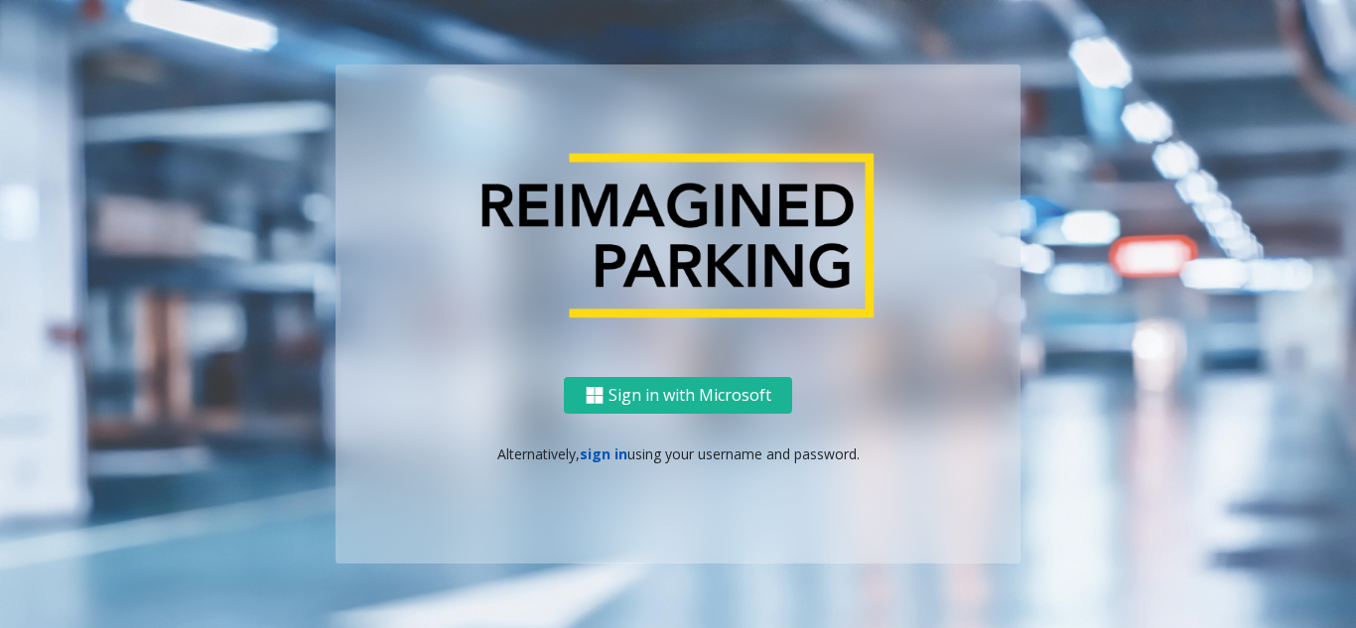
click at [607, 458] on link "sign in" at bounding box center [604, 454] width 48 height 19
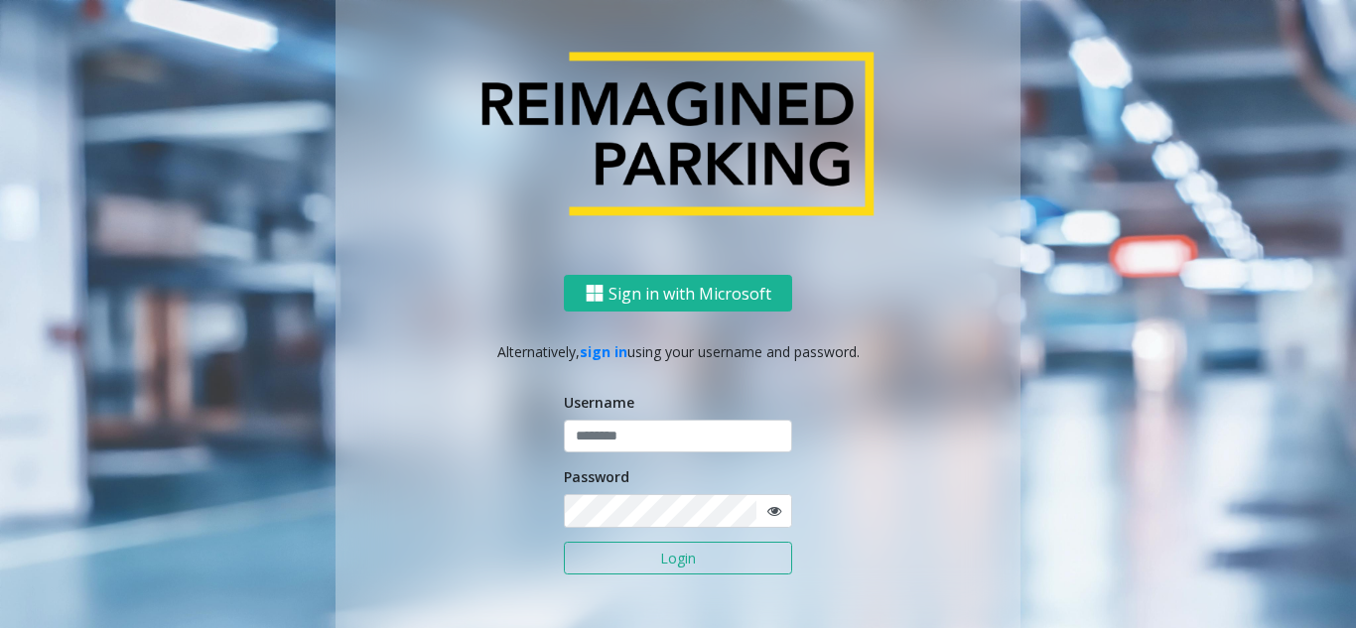
click at [767, 516] on icon at bounding box center [774, 511] width 14 height 14
click at [611, 428] on input "text" at bounding box center [678, 437] width 228 height 34
paste input "*******"
type input "*******"
click at [691, 555] on button "Login" at bounding box center [678, 559] width 228 height 34
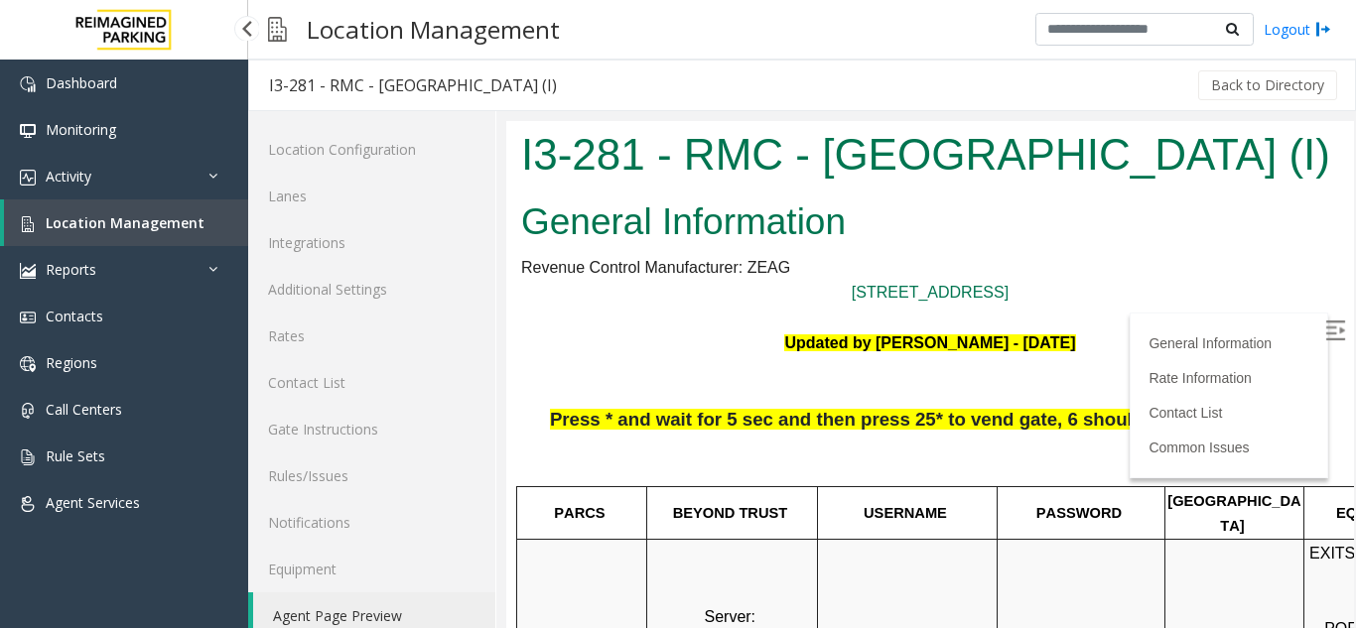
click at [159, 229] on span "Location Management" at bounding box center [125, 222] width 159 height 19
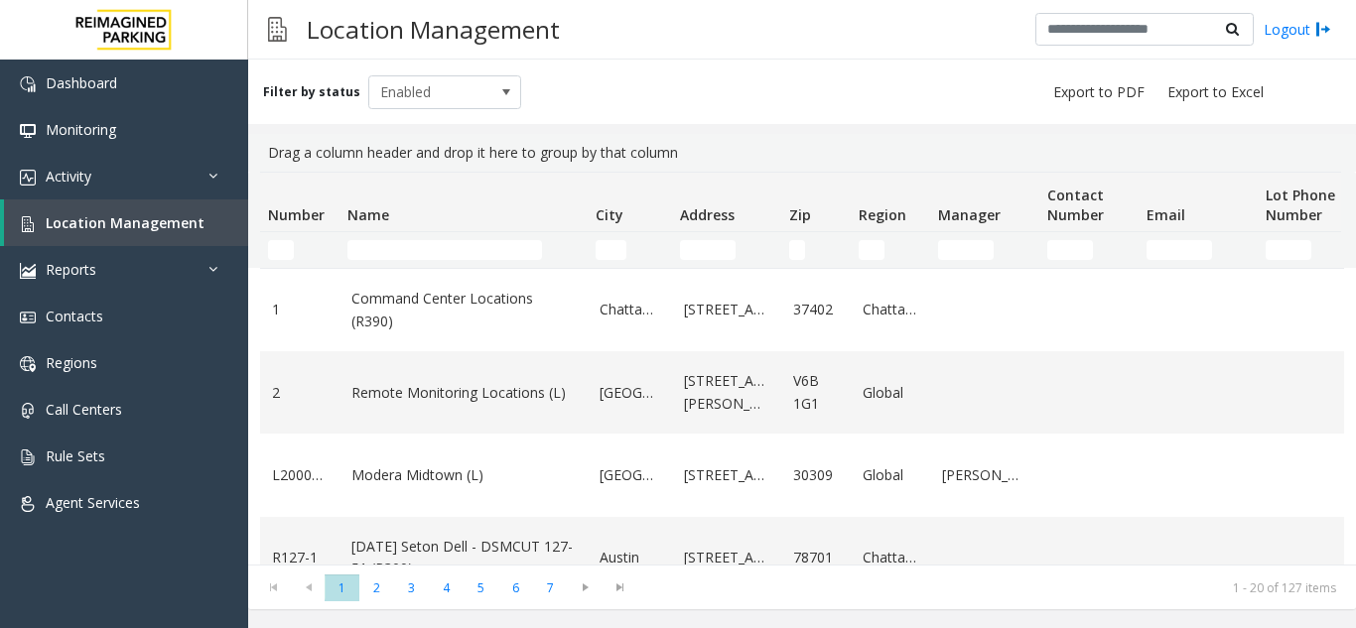
drag, startPoint x: 413, startPoint y: 261, endPoint x: 390, endPoint y: 250, distance: 25.3
click at [412, 261] on td "Name Filter" at bounding box center [463, 250] width 248 height 36
click at [389, 249] on input "Name Filter" at bounding box center [444, 250] width 195 height 20
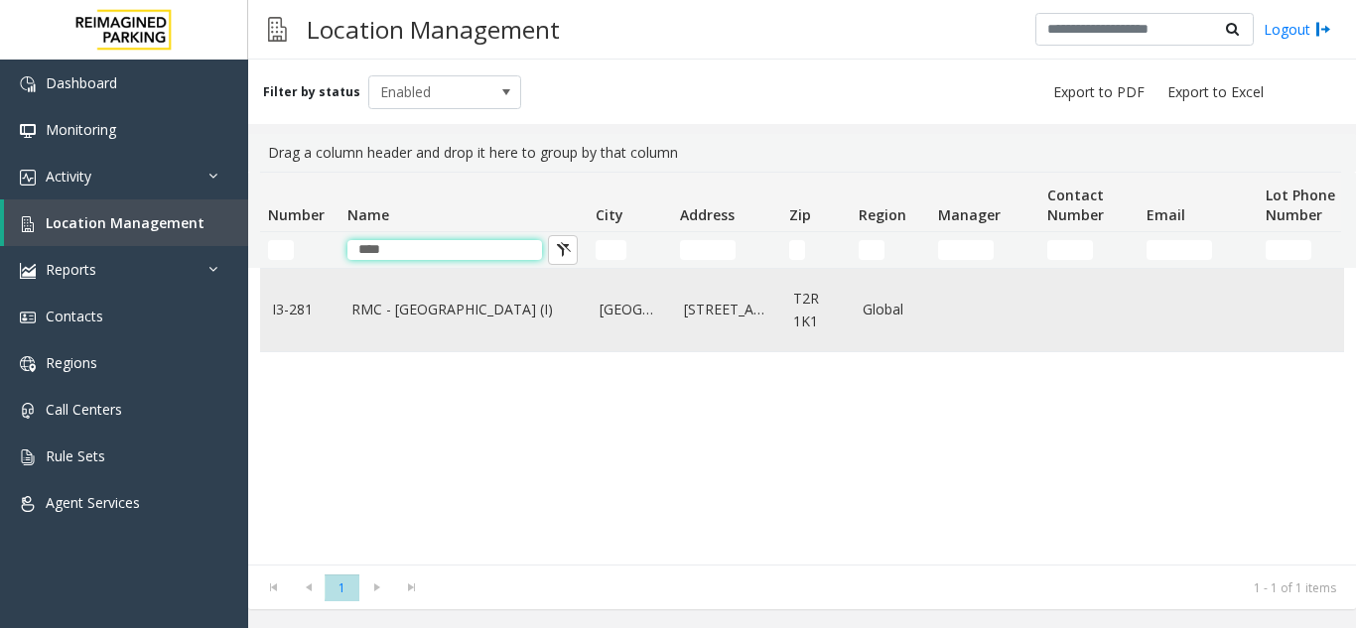
type input "****"
click at [439, 317] on link "RMC - [GEOGRAPHIC_DATA] (I)" at bounding box center [463, 310] width 224 height 22
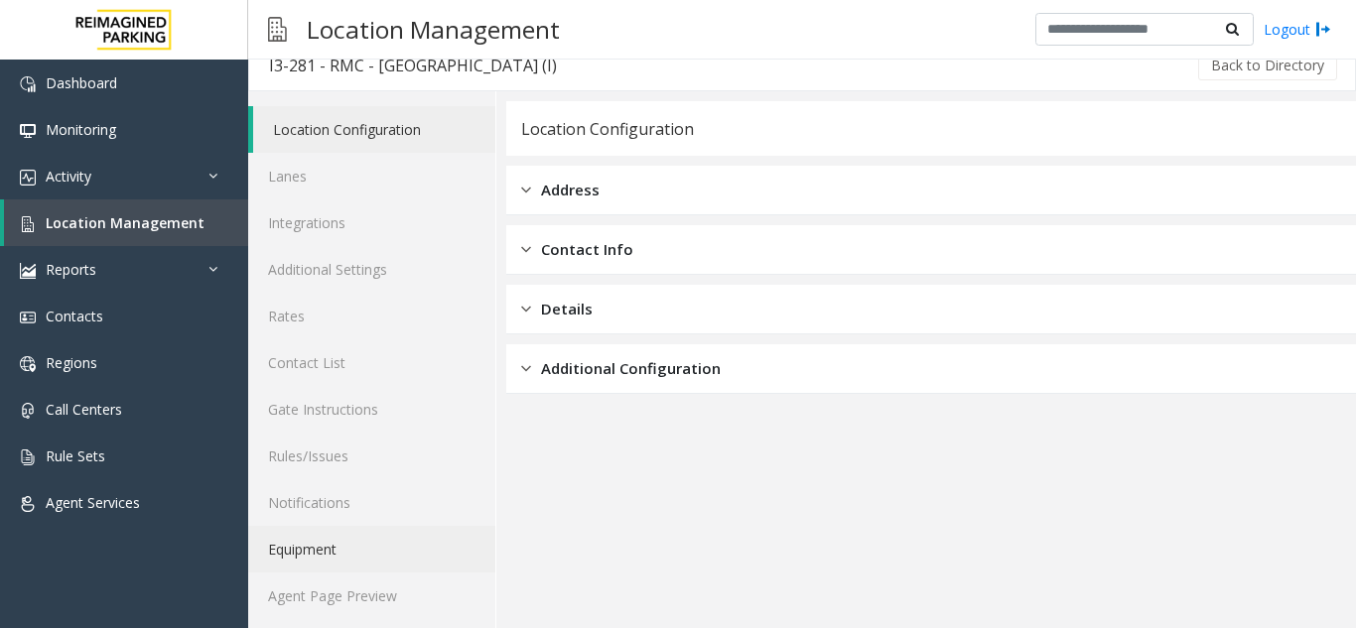
scroll to position [26, 0]
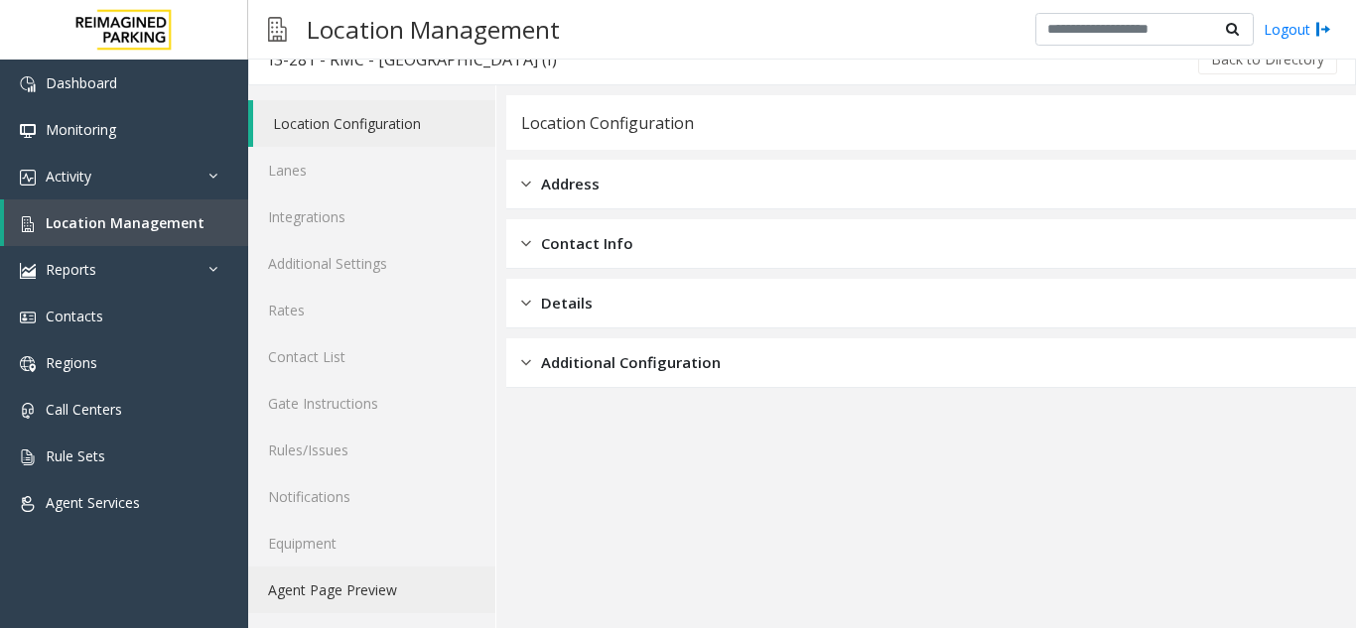
drag, startPoint x: 354, startPoint y: 583, endPoint x: 20, endPoint y: 548, distance: 336.2
click at [351, 584] on link "Agent Page Preview" at bounding box center [371, 590] width 247 height 47
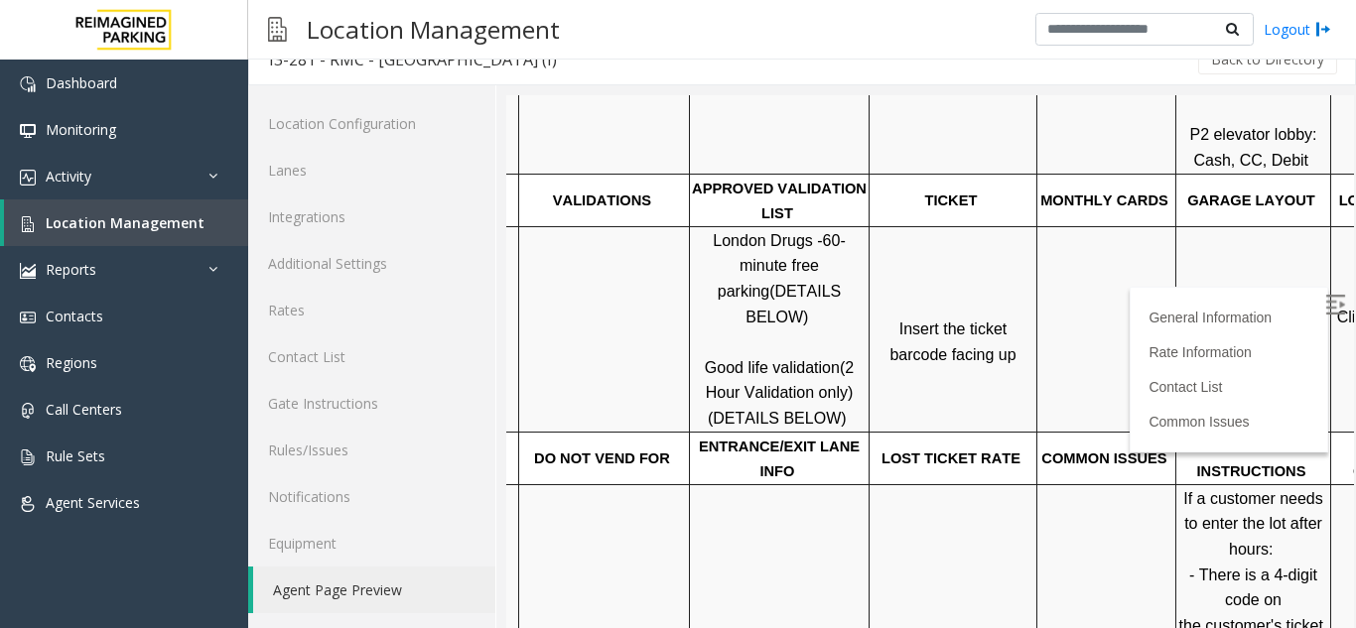
scroll to position [595, 280]
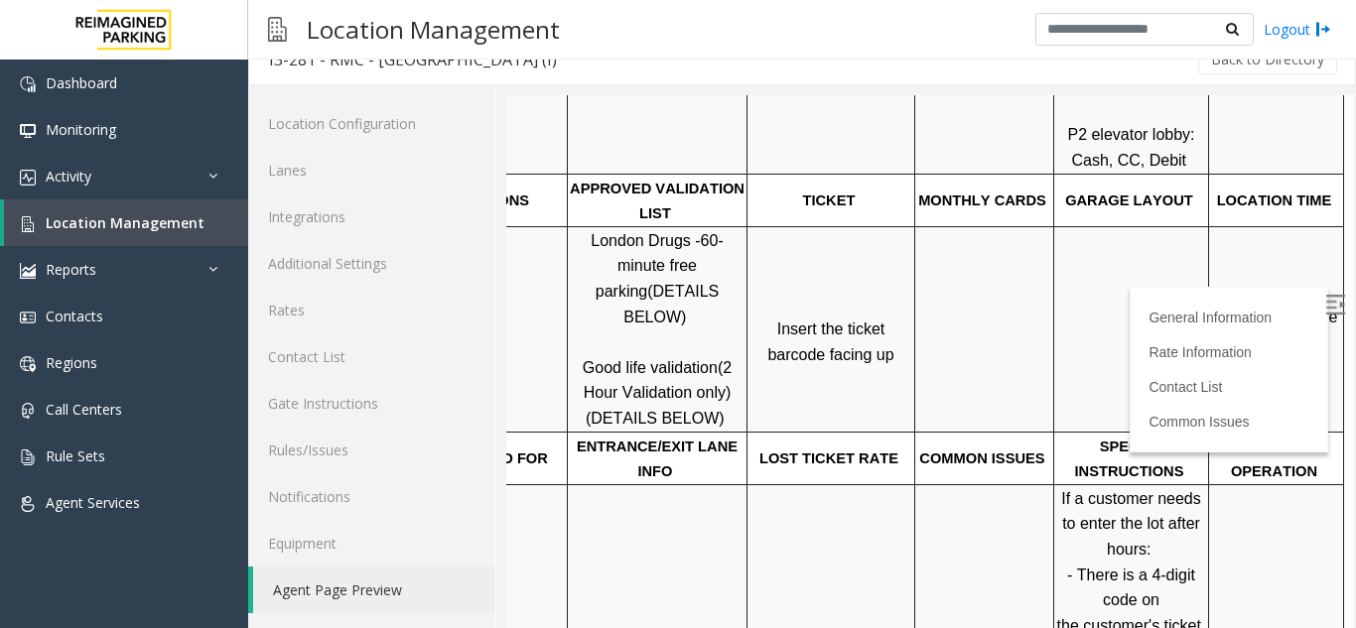
click at [1325, 306] on img at bounding box center [1335, 305] width 20 height 20
click at [1277, 309] on span "Click Here for the local time" at bounding box center [1278, 330] width 127 height 43
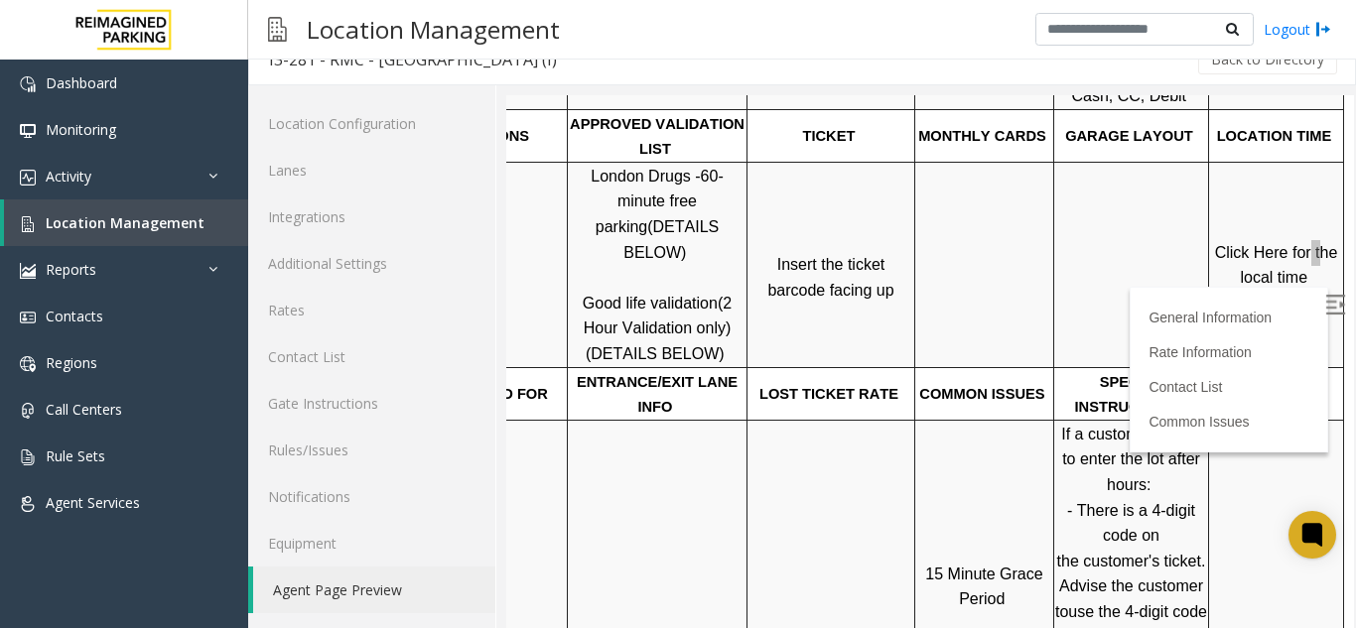
scroll to position [695, 280]
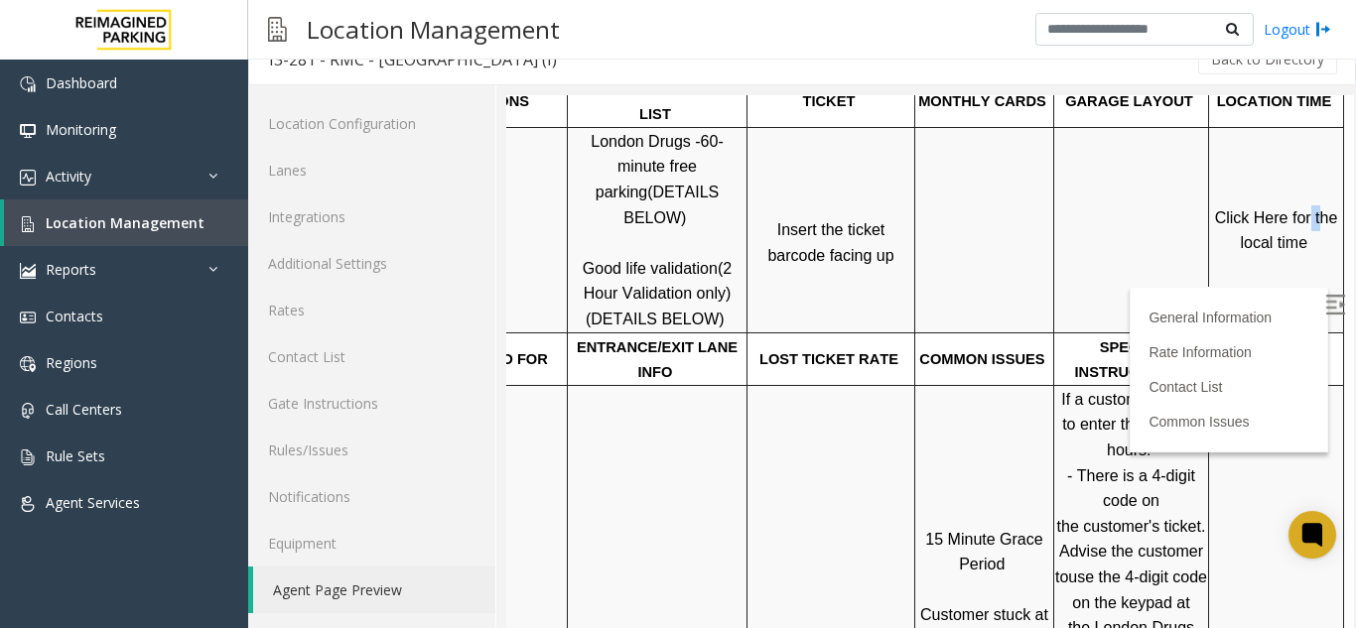
drag, startPoint x: 766, startPoint y: 620, endPoint x: 1861, endPoint y: 658, distance: 1095.2
drag, startPoint x: 1247, startPoint y: 622, endPoint x: 1819, endPoint y: 605, distance: 571.8
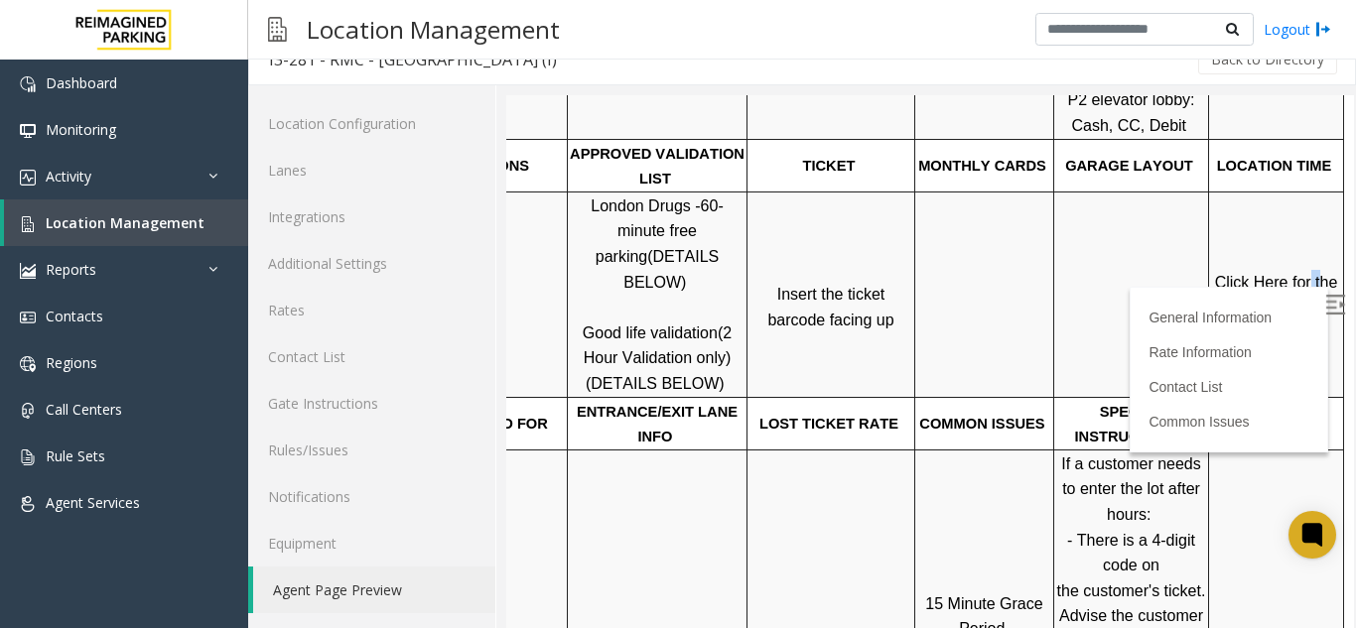
scroll to position [595, 280]
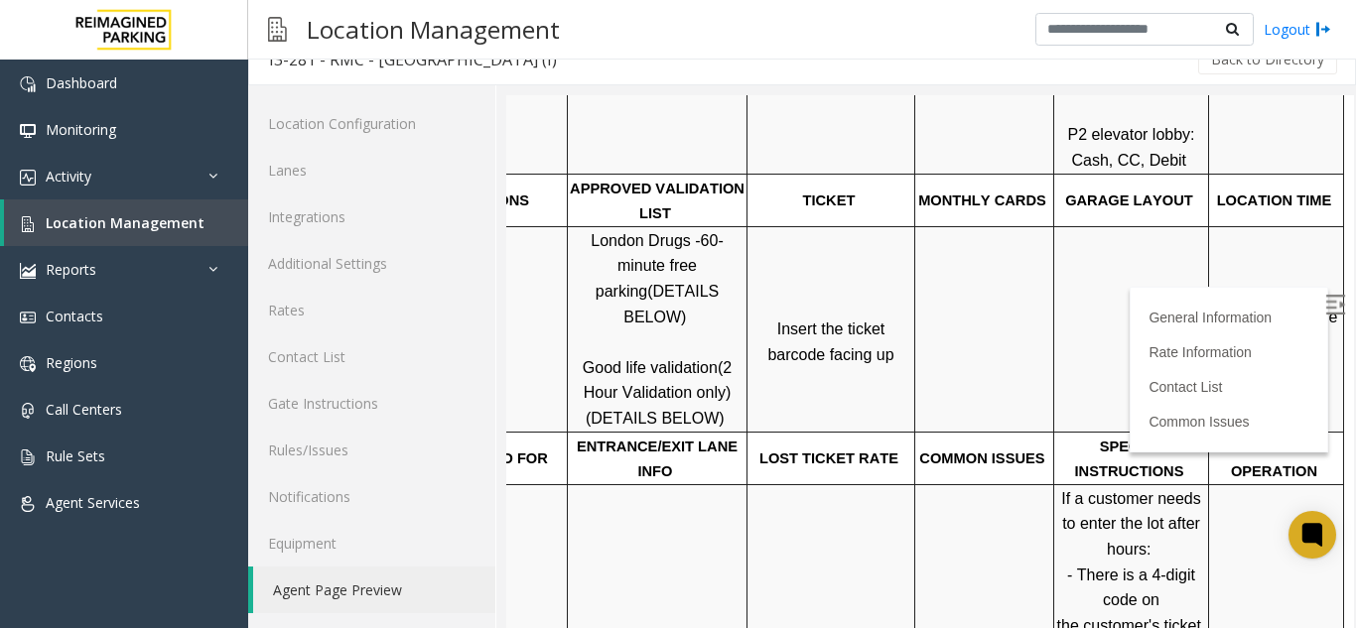
click at [1259, 324] on span "Click Here for the local time" at bounding box center [1278, 330] width 127 height 43
